Goal: Information Seeking & Learning: Check status

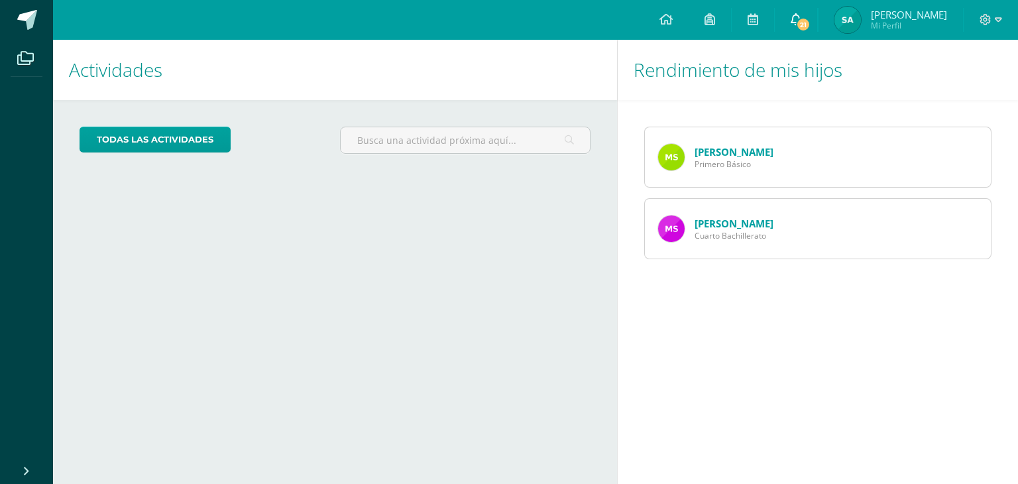
click at [801, 17] on icon at bounding box center [796, 19] width 11 height 12
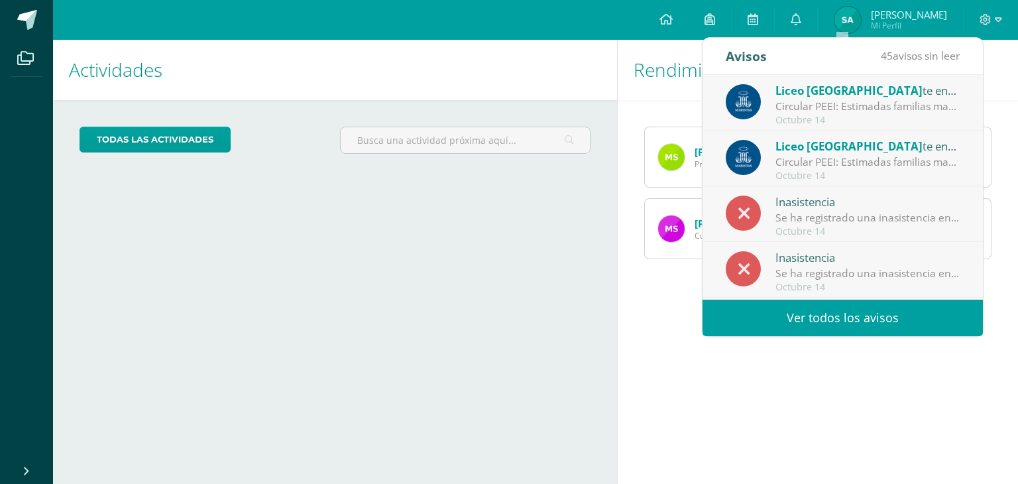
click at [844, 314] on link "Ver todos los avisos" at bounding box center [843, 318] width 280 height 36
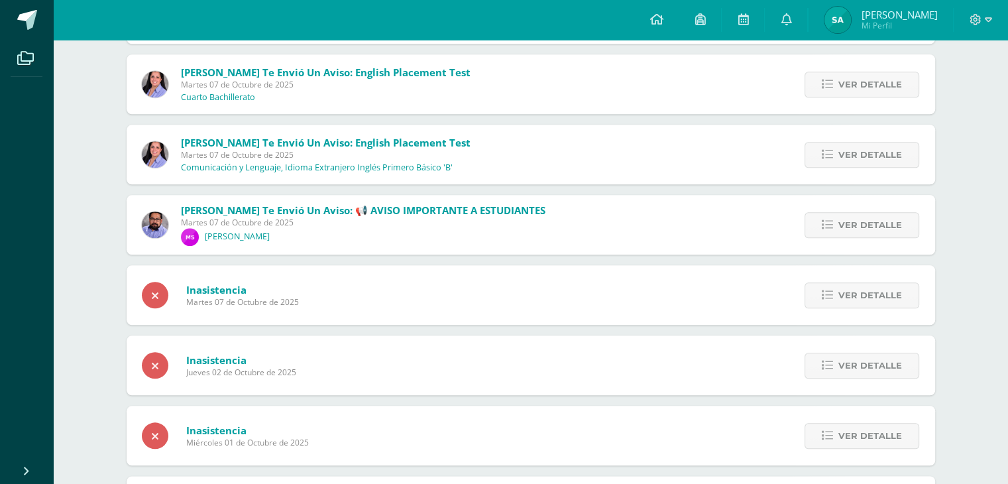
scroll to position [1338, 0]
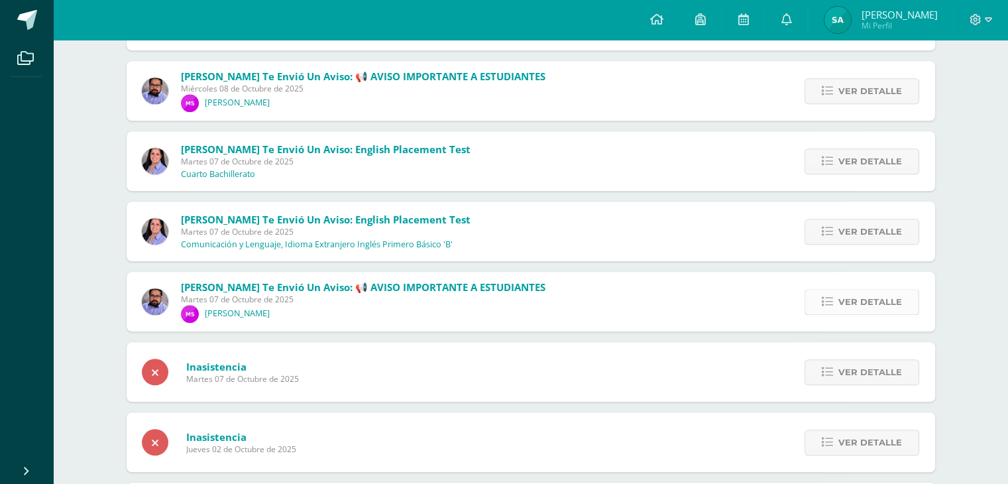
click at [864, 304] on span "Ver detalle" at bounding box center [871, 302] width 64 height 25
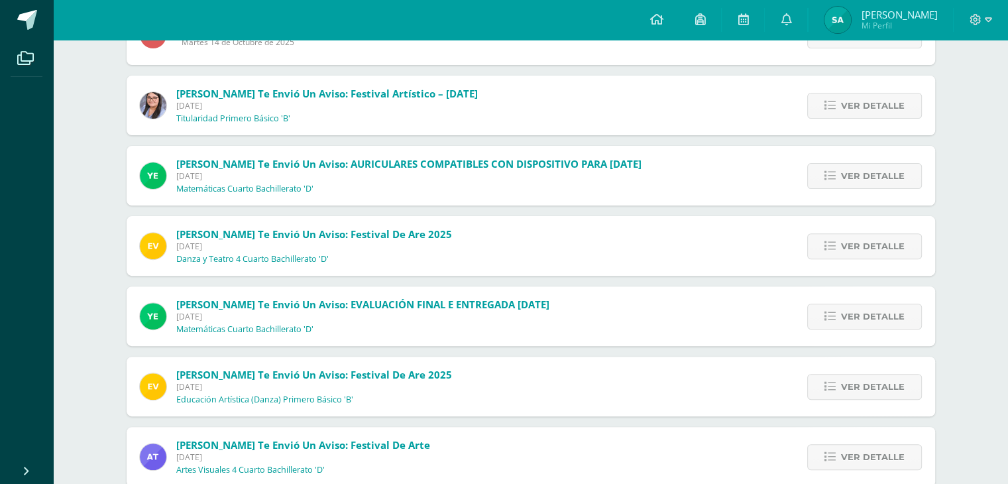
scroll to position [347, 0]
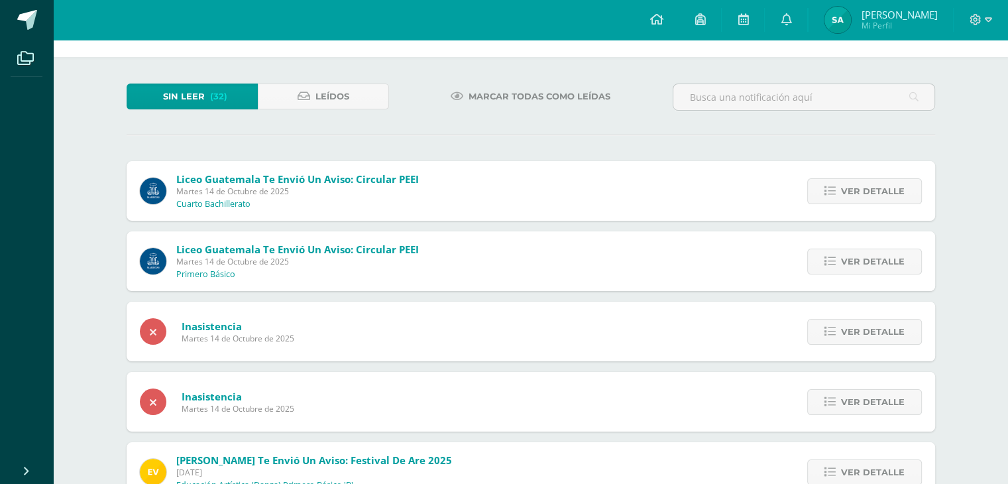
scroll to position [66, 0]
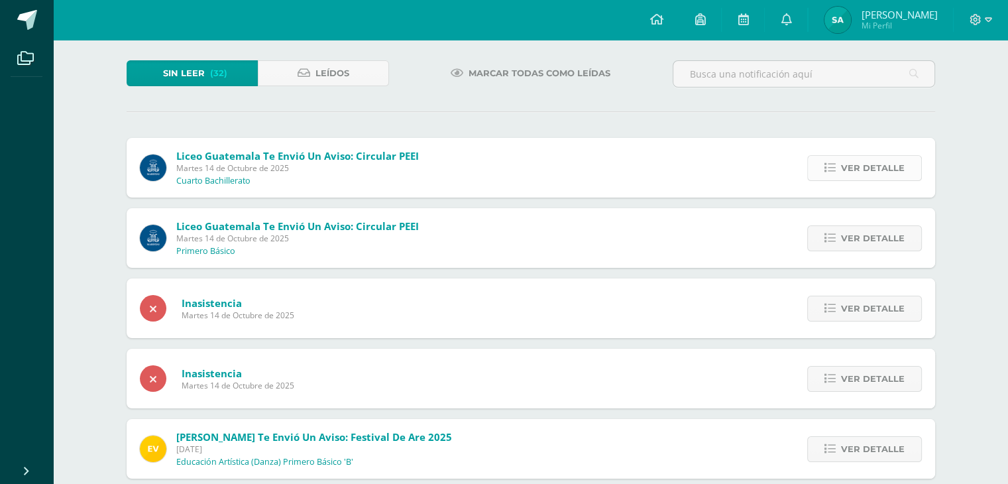
click at [851, 176] on span "Ver detalle" at bounding box center [873, 168] width 64 height 25
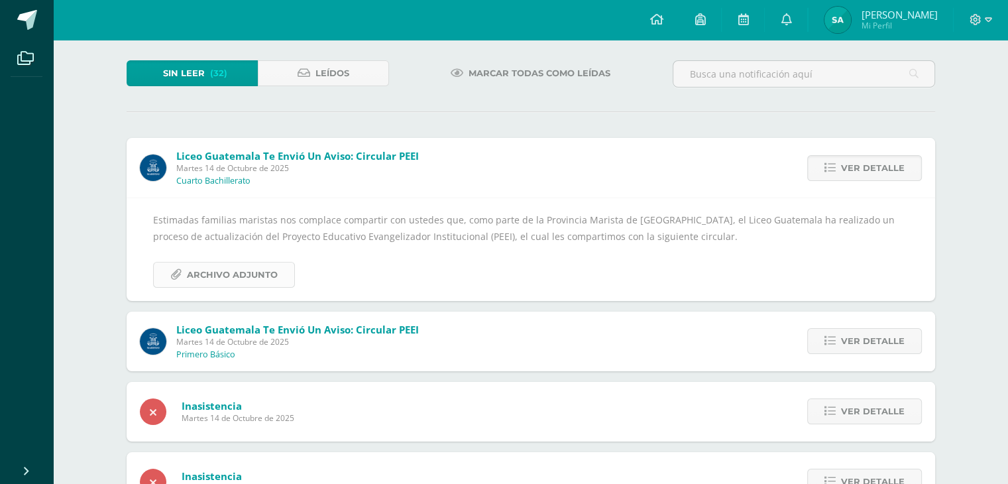
click at [263, 274] on span "Archivo Adjunto" at bounding box center [232, 275] width 91 height 25
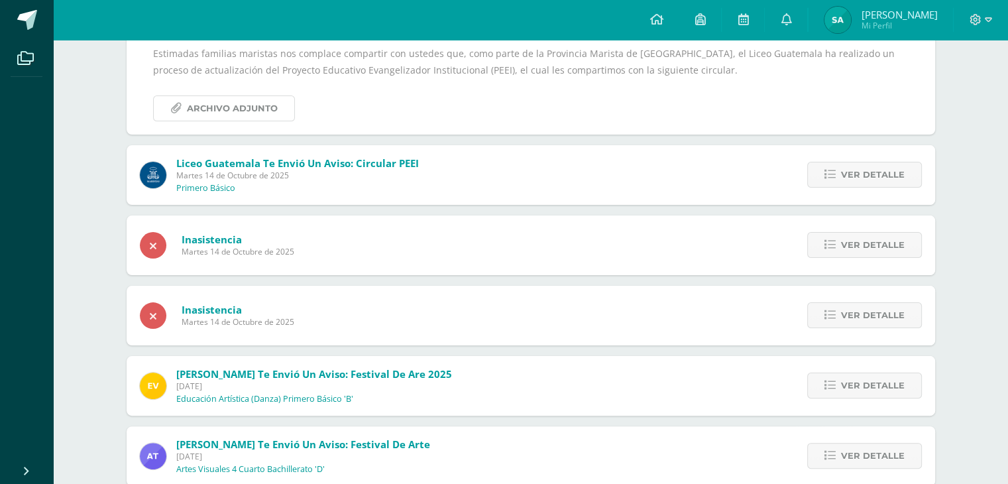
scroll to position [265, 0]
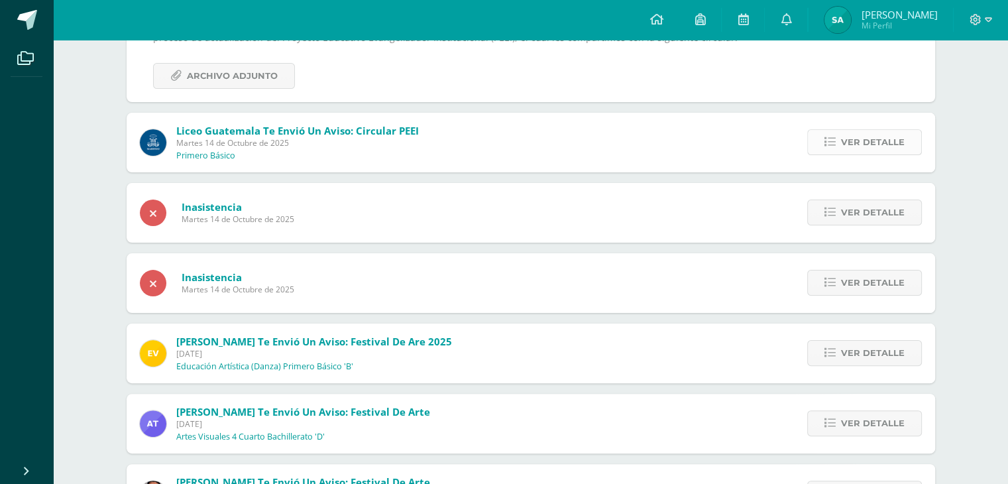
click at [856, 148] on span "Ver detalle" at bounding box center [873, 142] width 64 height 25
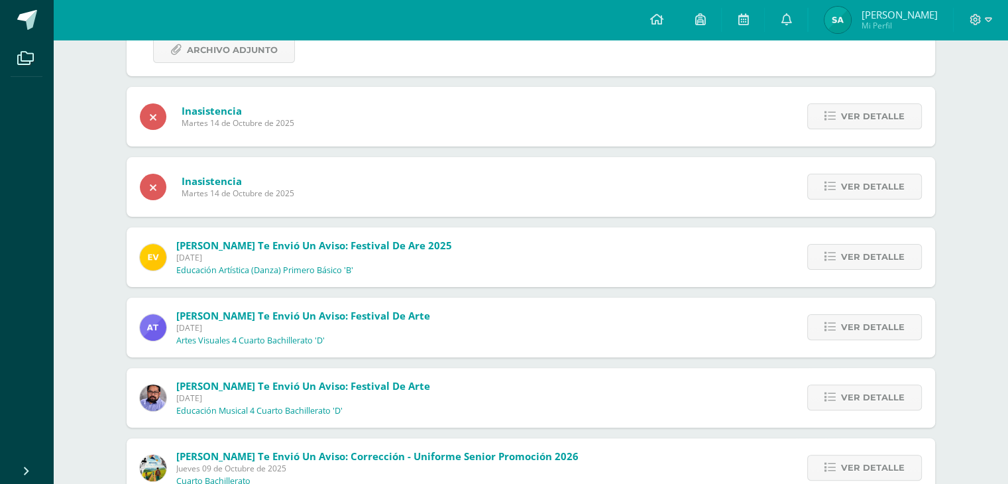
scroll to position [338, 0]
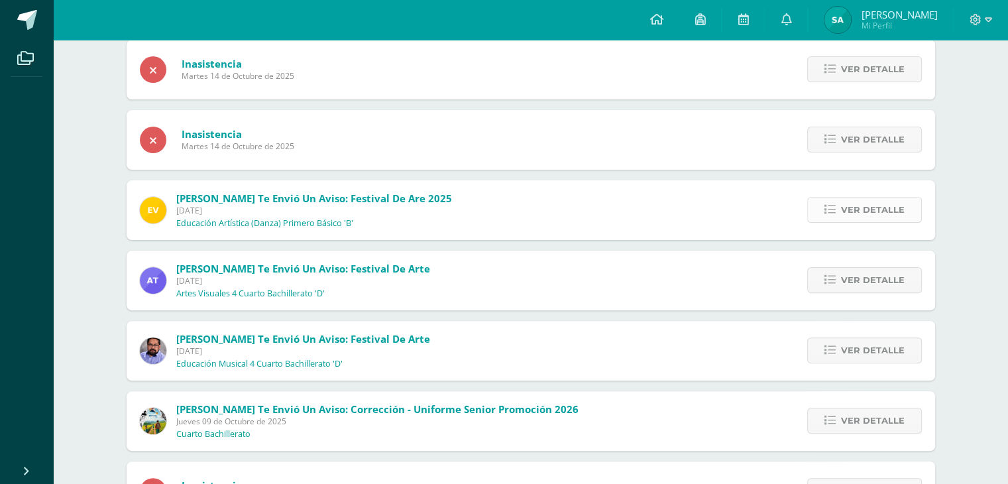
click at [880, 210] on span "Ver detalle" at bounding box center [873, 210] width 64 height 25
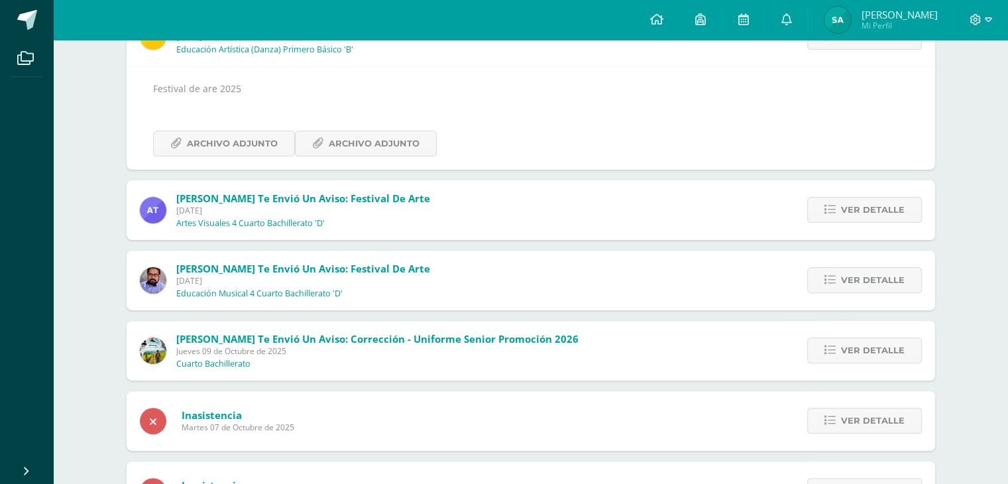
scroll to position [278, 0]
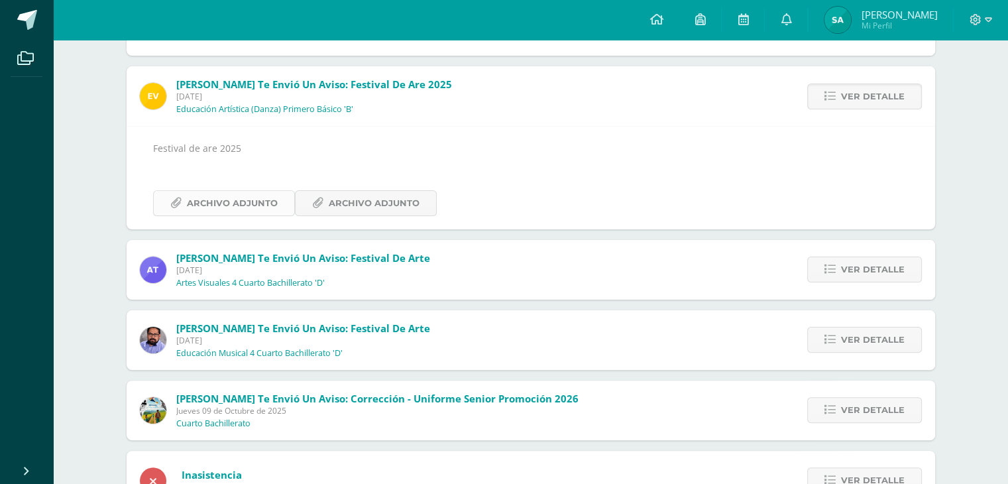
click at [255, 209] on span "Archivo Adjunto" at bounding box center [232, 203] width 91 height 25
click at [353, 213] on span "Archivo Adjunto" at bounding box center [374, 203] width 91 height 25
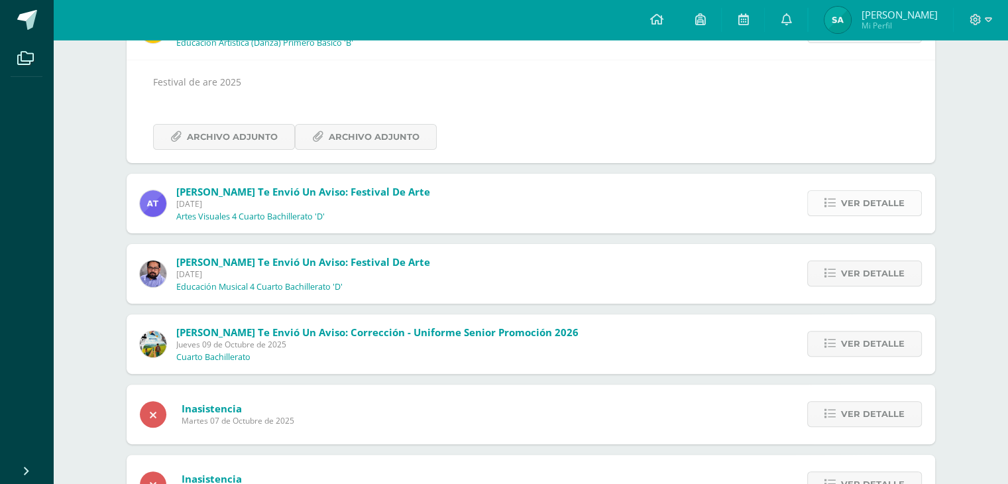
click at [854, 200] on span "Ver detalle" at bounding box center [873, 203] width 64 height 25
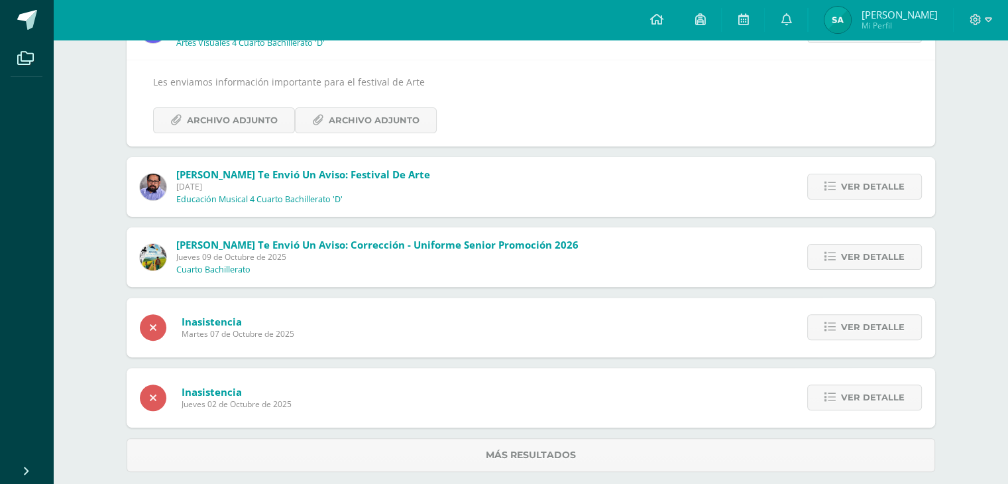
scroll to position [285, 0]
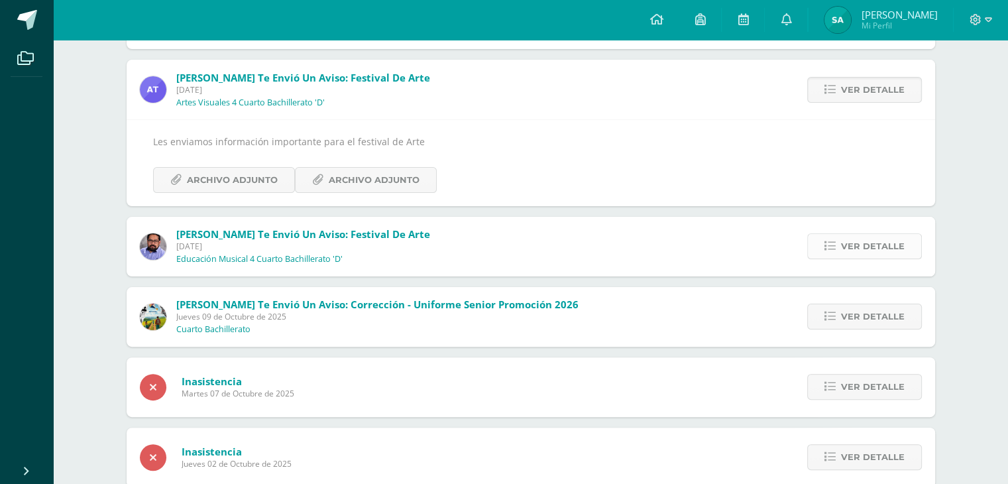
click at [867, 253] on span "Ver detalle" at bounding box center [873, 246] width 64 height 25
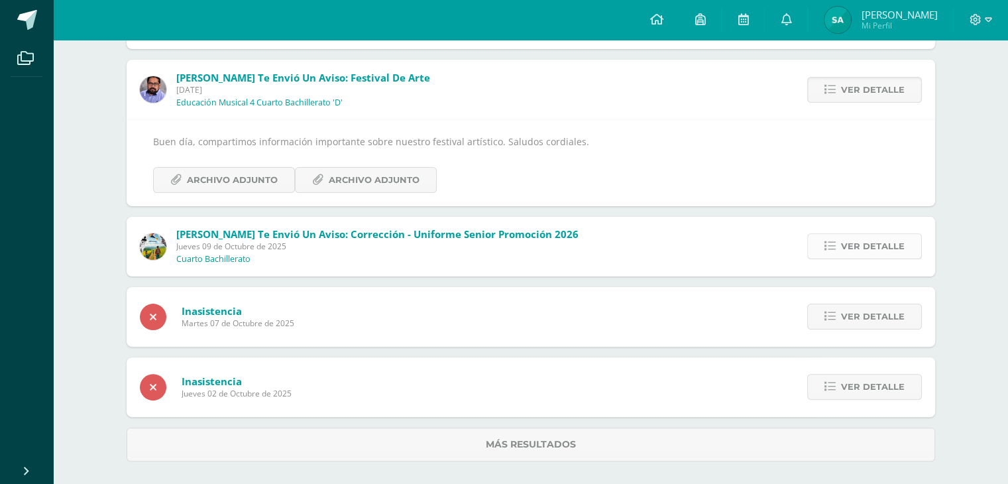
click at [864, 253] on span "Ver detalle" at bounding box center [873, 246] width 64 height 25
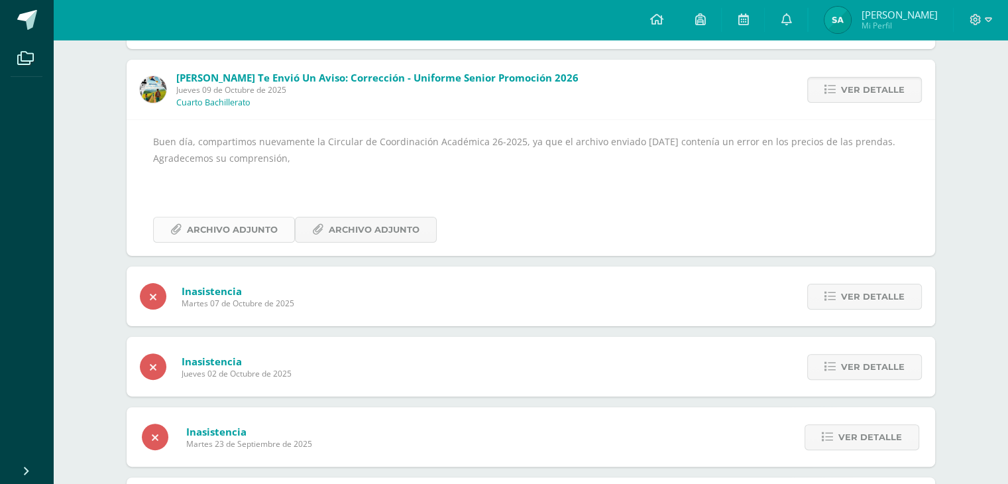
click at [230, 226] on span "Archivo Adjunto" at bounding box center [232, 229] width 91 height 25
click at [356, 231] on span "Archivo Adjunto" at bounding box center [374, 229] width 91 height 25
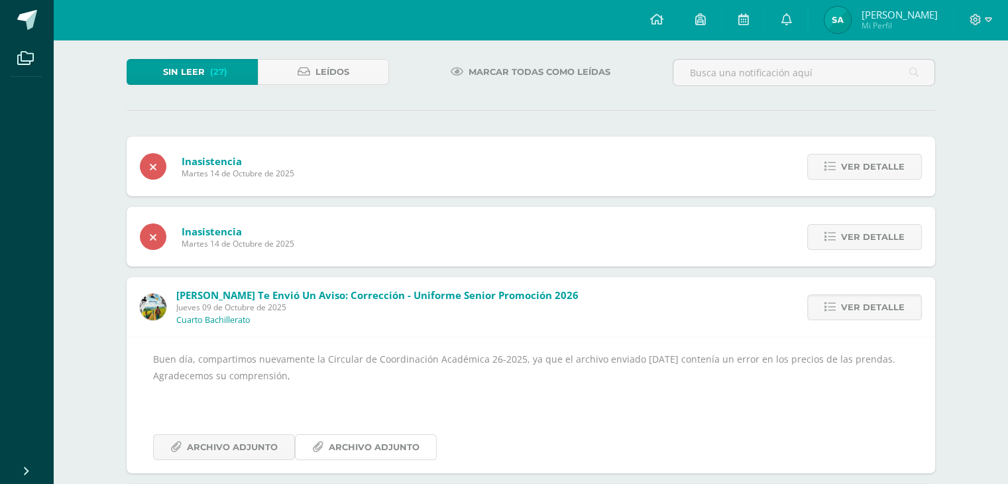
scroll to position [0, 0]
